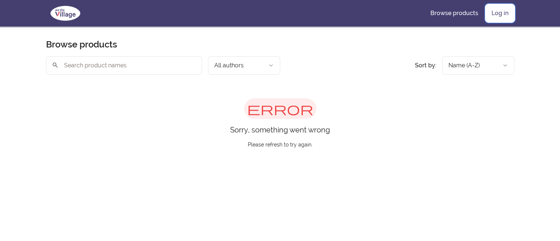
click at [506, 13] on link "Log in" at bounding box center [500, 13] width 29 height 18
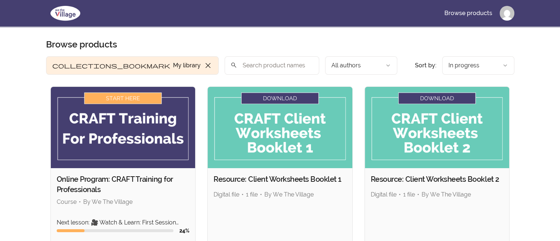
click at [123, 125] on img at bounding box center [123, 127] width 145 height 81
click at [116, 97] on img at bounding box center [123, 127] width 145 height 81
click at [118, 228] on div "24 %" at bounding box center [123, 230] width 133 height 7
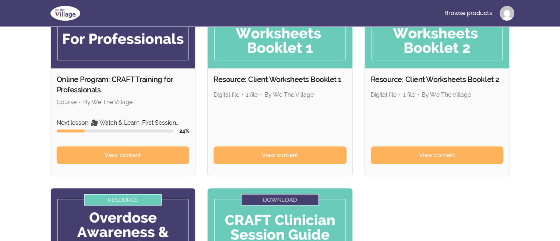
scroll to position [111, 0]
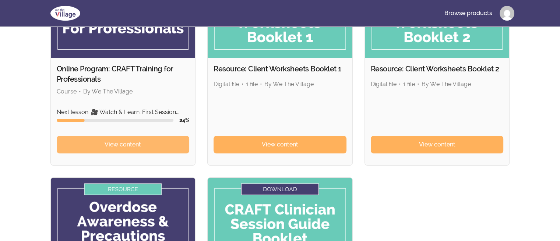
click at [114, 145] on span "View content" at bounding box center [123, 144] width 36 height 9
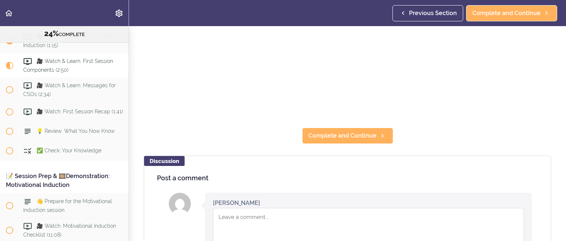
scroll to position [221, 0]
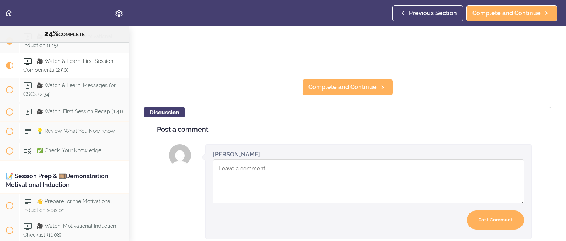
click at [326, 94] on section "Online Program: CRAFT Training for Professionals 24% COMPLETE 📜Introduction to …" at bounding box center [283, 133] width 566 height 215
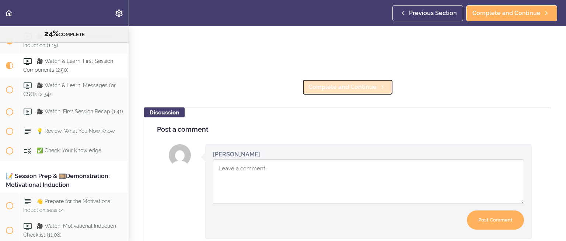
click at [334, 83] on span "Complete and Continue" at bounding box center [342, 87] width 68 height 9
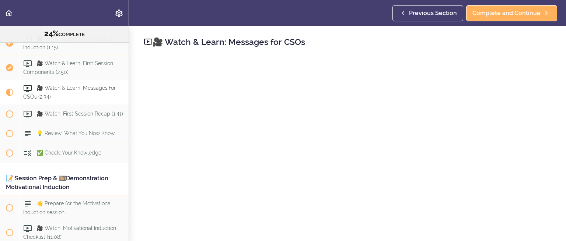
scroll to position [1317, 0]
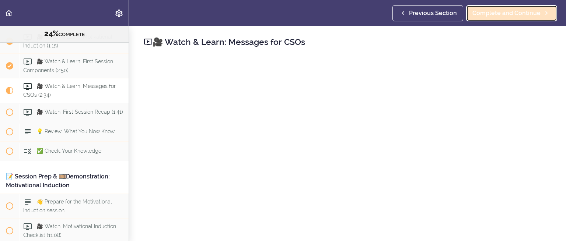
click at [512, 9] on span "Complete and Continue" at bounding box center [506, 13] width 68 height 9
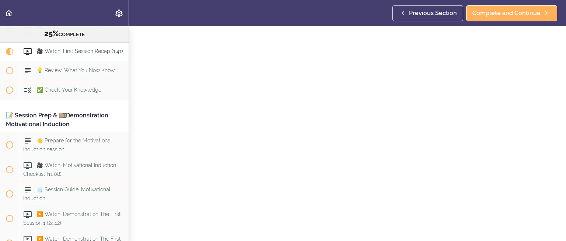
scroll to position [37, 0]
click at [461, 23] on div "Previous Section Complete and Continue" at bounding box center [476, 13] width 168 height 26
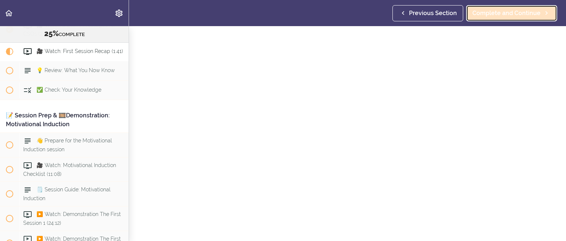
click at [500, 8] on link "Complete and Continue" at bounding box center [511, 13] width 91 height 16
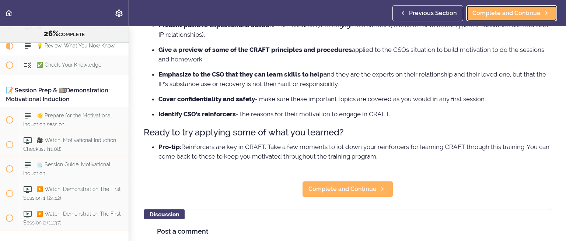
scroll to position [147, 0]
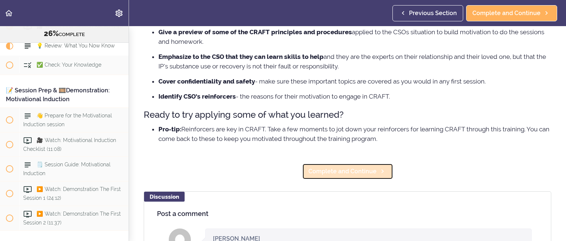
click at [322, 176] on span "Complete and Continue" at bounding box center [342, 171] width 68 height 9
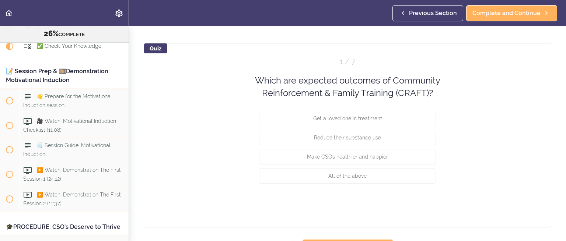
scroll to position [74, 0]
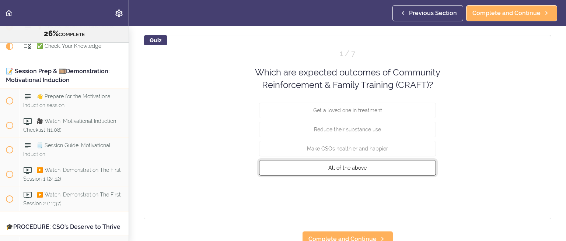
click at [339, 166] on span "All of the above" at bounding box center [347, 168] width 38 height 6
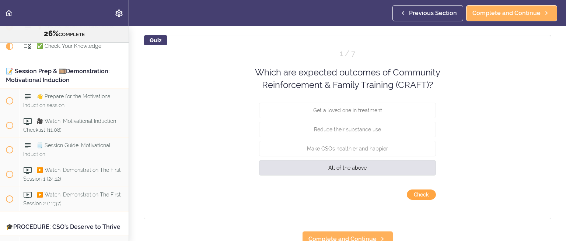
click at [423, 193] on button "Check" at bounding box center [421, 195] width 29 height 10
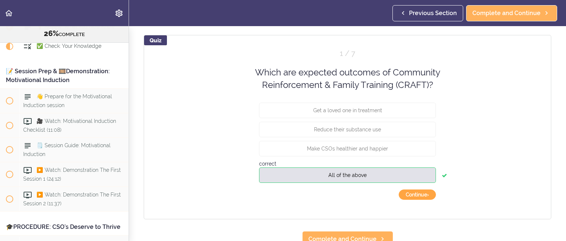
click at [420, 195] on button "Continue ›" at bounding box center [417, 195] width 37 height 10
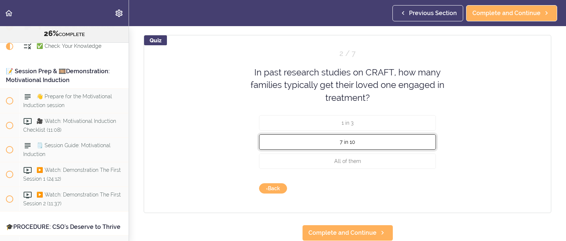
click at [345, 142] on span "7 in 10" at bounding box center [347, 142] width 15 height 6
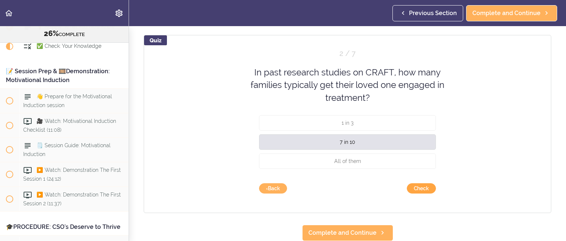
click at [423, 184] on button "Check" at bounding box center [421, 188] width 29 height 10
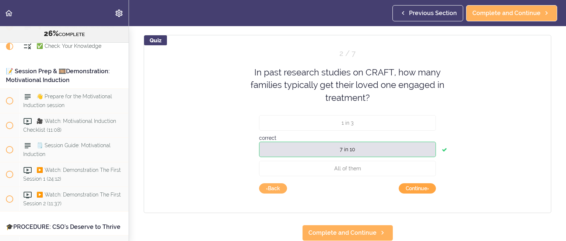
click at [418, 187] on button "Continue ›" at bounding box center [417, 188] width 37 height 10
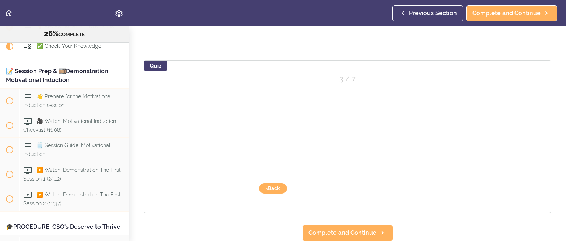
scroll to position [53, 0]
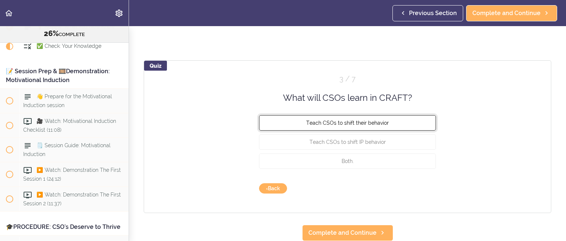
click at [369, 120] on span "Teach CSOs to shift their behavior" at bounding box center [347, 123] width 83 height 6
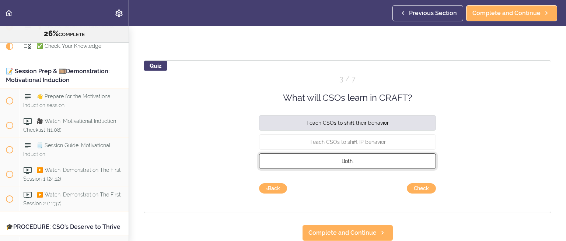
click at [344, 158] on span "Both." at bounding box center [348, 161] width 12 height 6
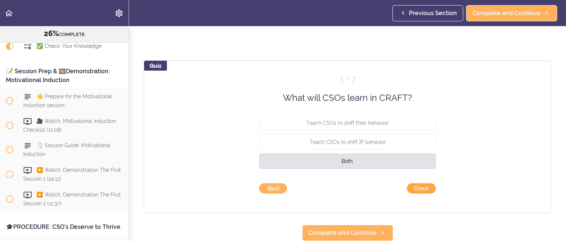
click at [421, 183] on button "Check" at bounding box center [421, 188] width 29 height 10
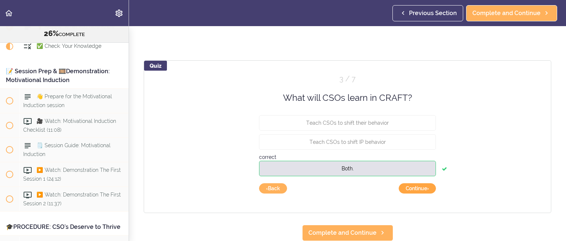
click at [411, 183] on button "Continue ›" at bounding box center [417, 188] width 37 height 10
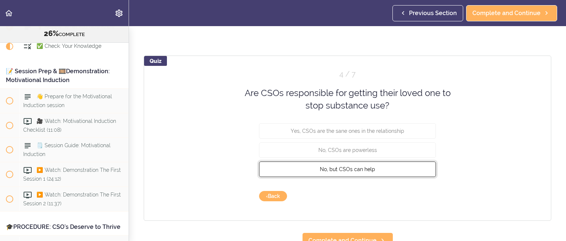
click at [353, 169] on span "No, but CSOs can help" at bounding box center [347, 169] width 55 height 6
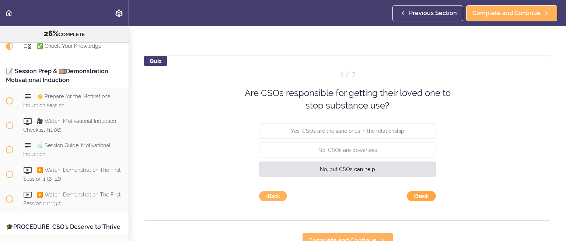
click at [427, 193] on button "Check" at bounding box center [421, 196] width 29 height 10
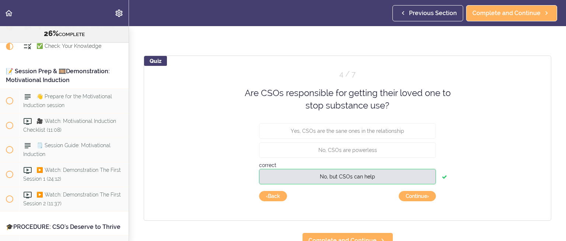
scroll to position [66, 0]
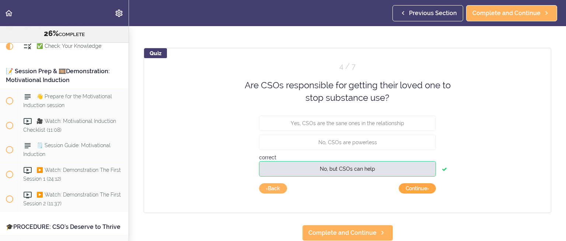
click at [426, 183] on button "Continue ›" at bounding box center [417, 188] width 37 height 10
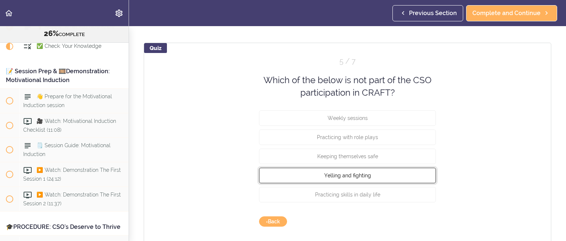
click at [376, 175] on button "Yelling and fighting" at bounding box center [347, 175] width 177 height 15
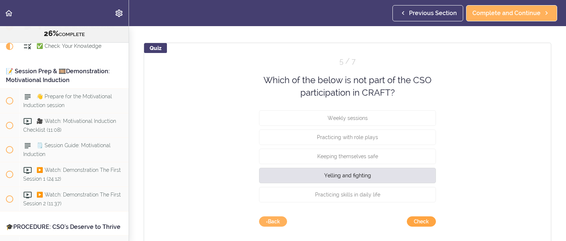
click at [424, 219] on button "Check" at bounding box center [421, 222] width 29 height 10
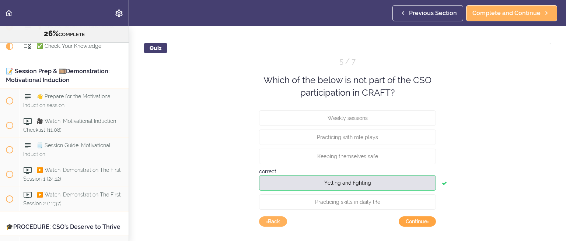
click at [424, 219] on button "Continue ›" at bounding box center [417, 222] width 37 height 10
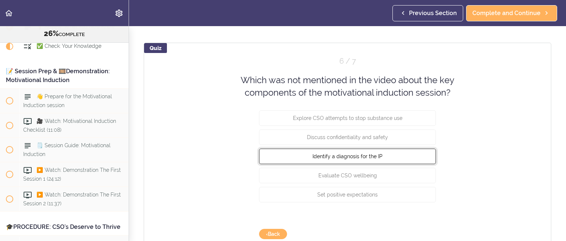
click at [404, 164] on button "Identify a diagnosis for the IP" at bounding box center [347, 155] width 177 height 15
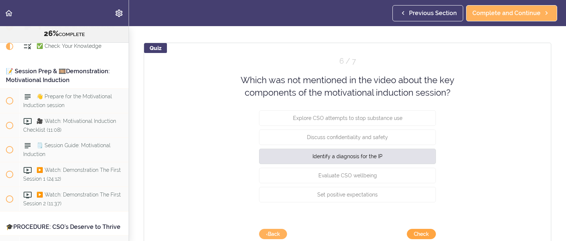
click at [413, 232] on button "Check" at bounding box center [421, 234] width 29 height 10
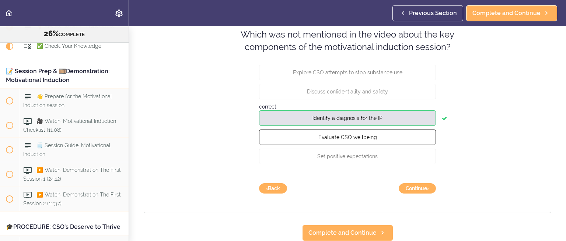
scroll to position [116, 0]
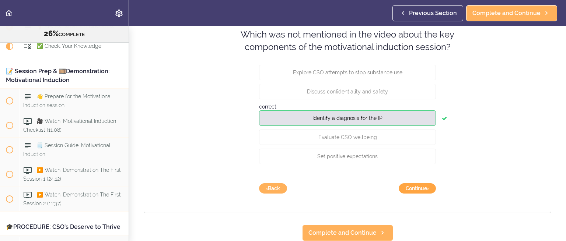
click at [421, 183] on button "Continue ›" at bounding box center [417, 188] width 37 height 10
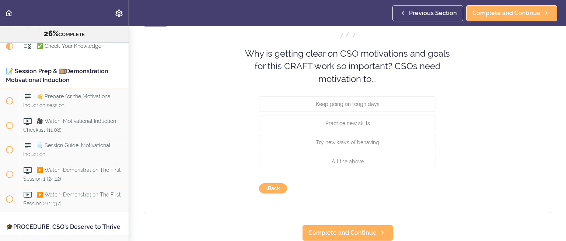
scroll to position [97, 0]
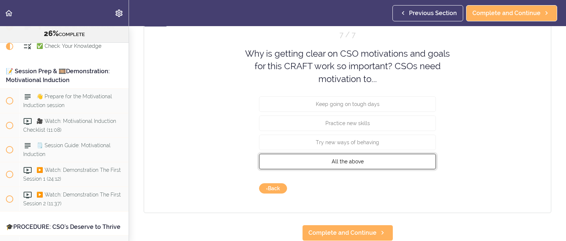
click at [357, 159] on span "All the above" at bounding box center [348, 162] width 32 height 6
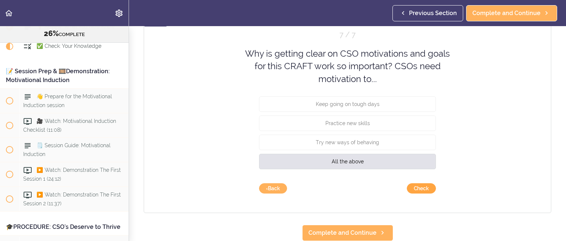
click at [409, 183] on button "Check" at bounding box center [421, 188] width 29 height 10
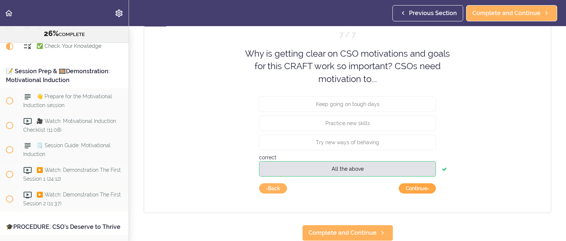
click at [410, 183] on button "Continue ›" at bounding box center [417, 188] width 37 height 10
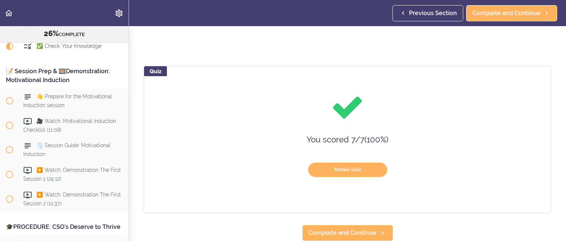
scroll to position [48, 0]
click at [358, 225] on link "Complete and Continue" at bounding box center [347, 233] width 91 height 16
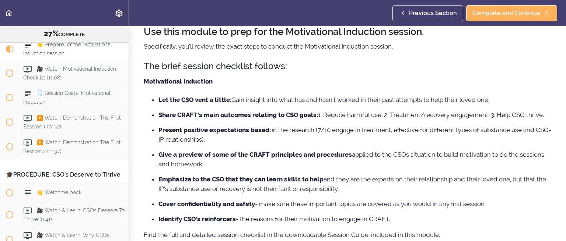
scroll to position [52, 0]
click at [340, 78] on p "Motivational Induction" at bounding box center [347, 81] width 407 height 11
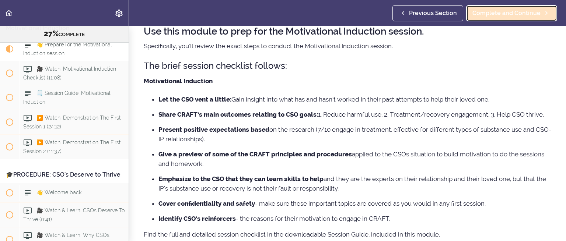
click at [523, 15] on span "Complete and Continue" at bounding box center [506, 13] width 68 height 9
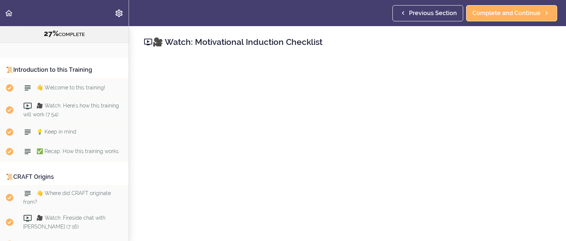
scroll to position [37, 0]
